Goal: Find specific page/section: Find specific page/section

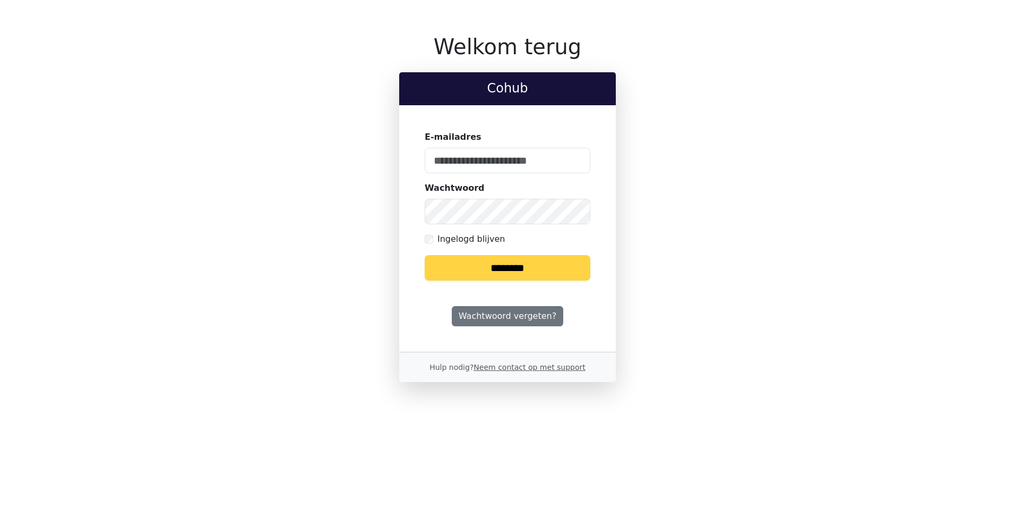
type input "**********"
click at [508, 265] on input "********" at bounding box center [508, 267] width 166 height 25
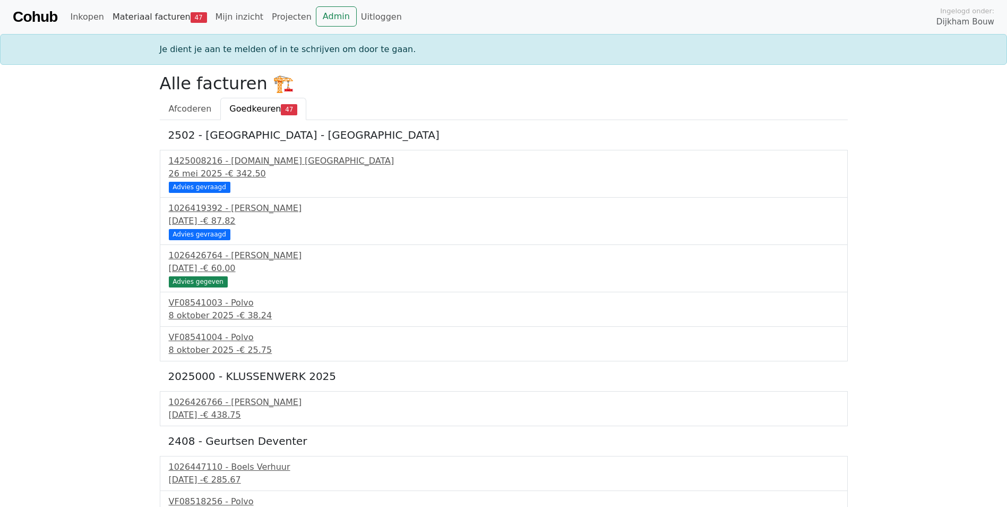
click at [172, 14] on link "Materiaal facturen 47" at bounding box center [159, 16] width 103 height 21
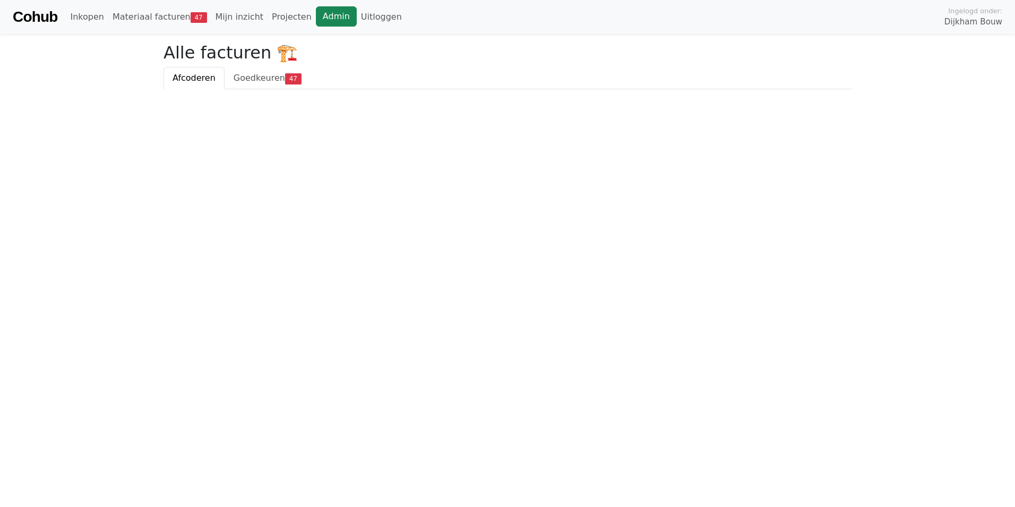
click at [320, 17] on link "Admin" at bounding box center [336, 16] width 41 height 20
